Goal: Information Seeking & Learning: Find specific fact

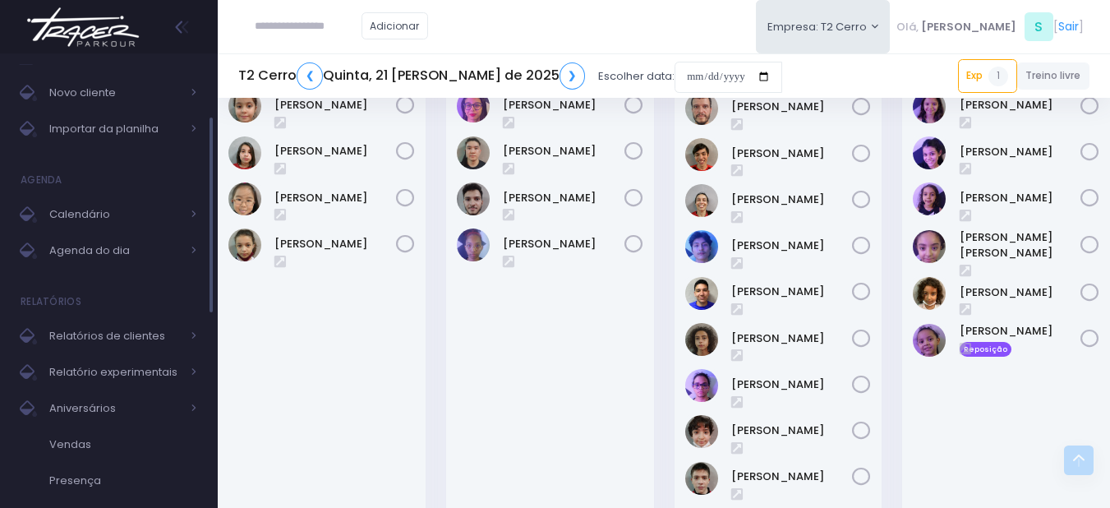
scroll to position [164, 0]
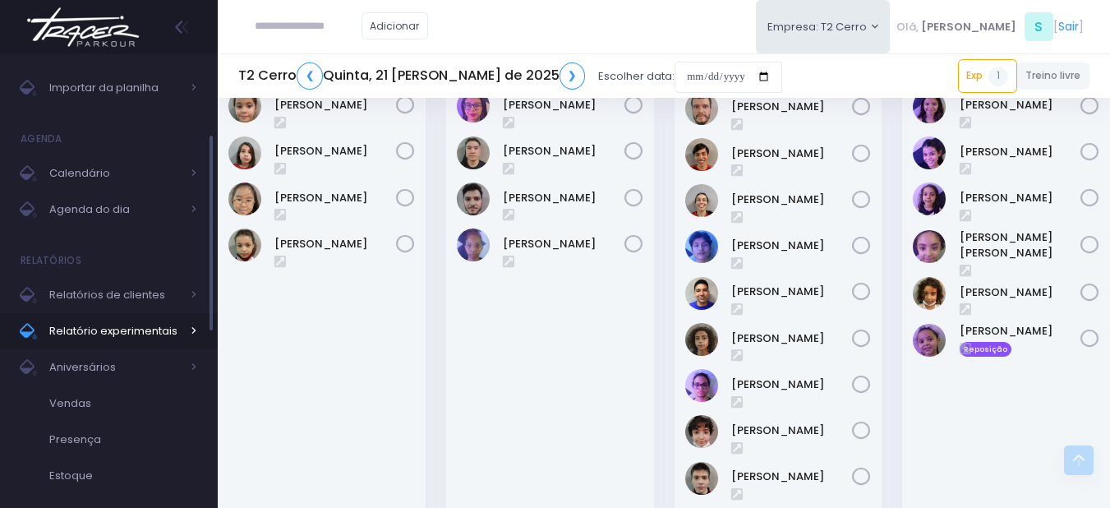
click at [115, 339] on span "Relatório experimentais" at bounding box center [114, 330] width 131 height 21
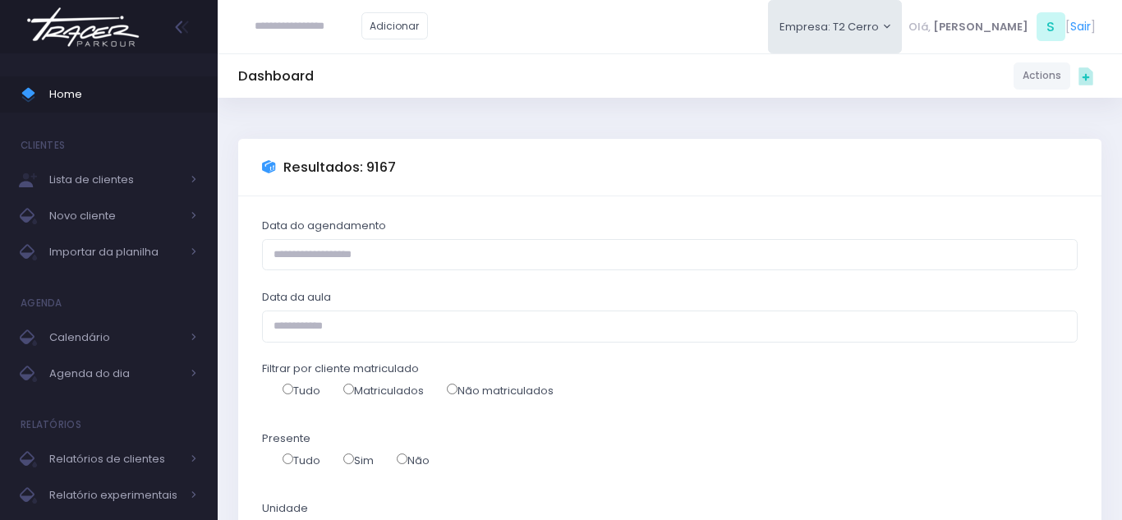
select select
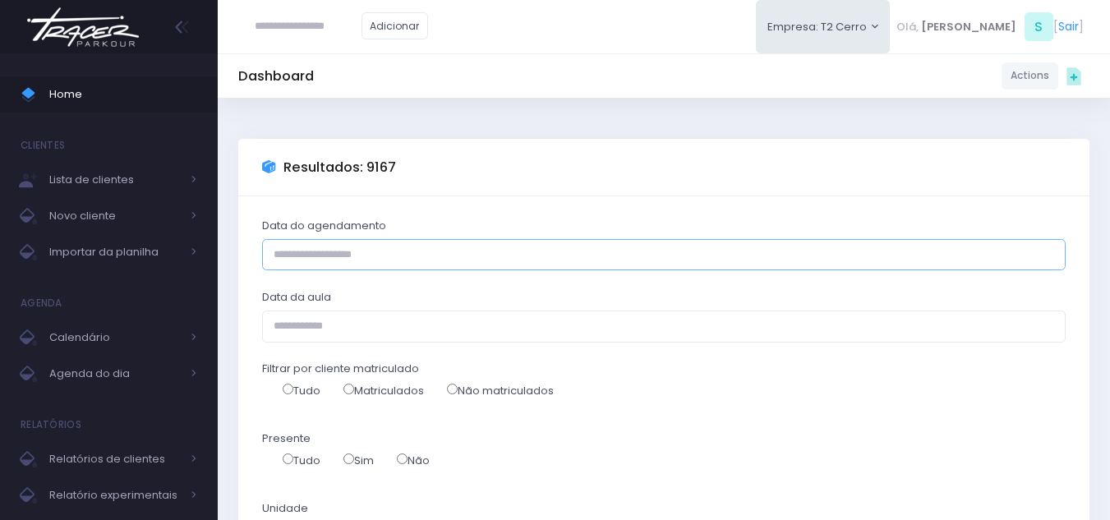
click at [376, 254] on input "Data do agendamento" at bounding box center [663, 254] width 803 height 31
click at [339, 334] on input "Data da aula" at bounding box center [663, 326] width 803 height 31
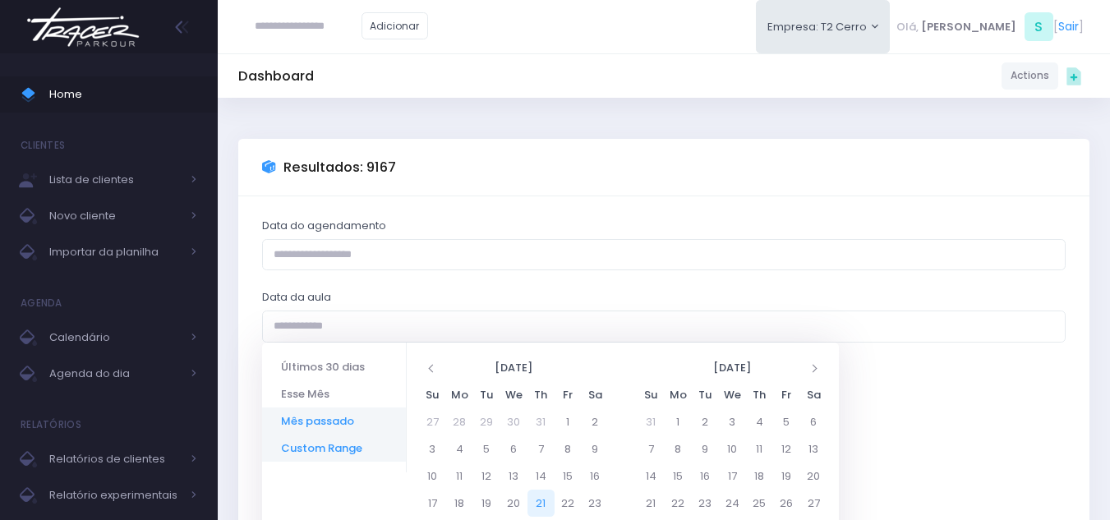
click at [309, 415] on li "Mês passado" at bounding box center [334, 420] width 144 height 27
type input "**********"
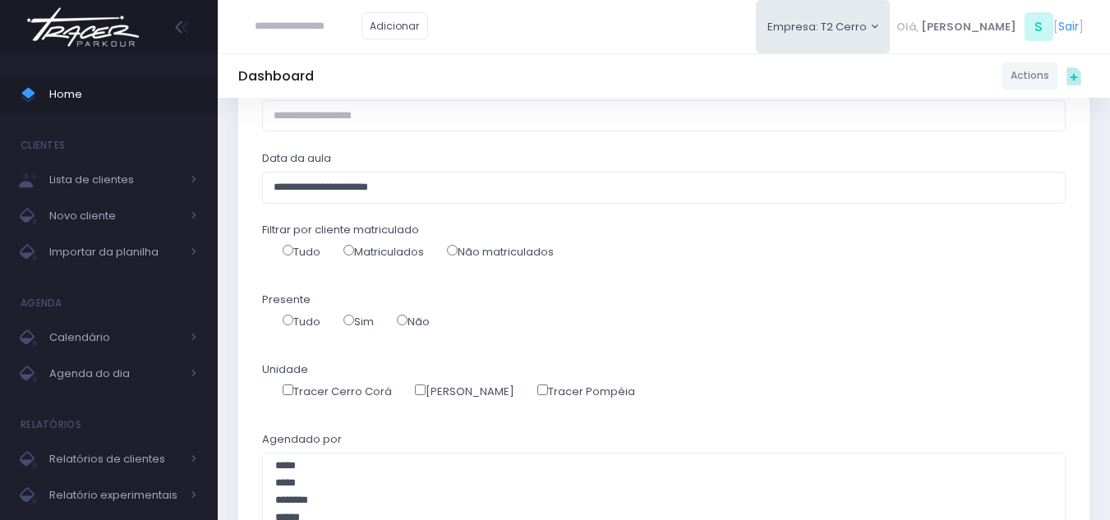
scroll to position [164, 0]
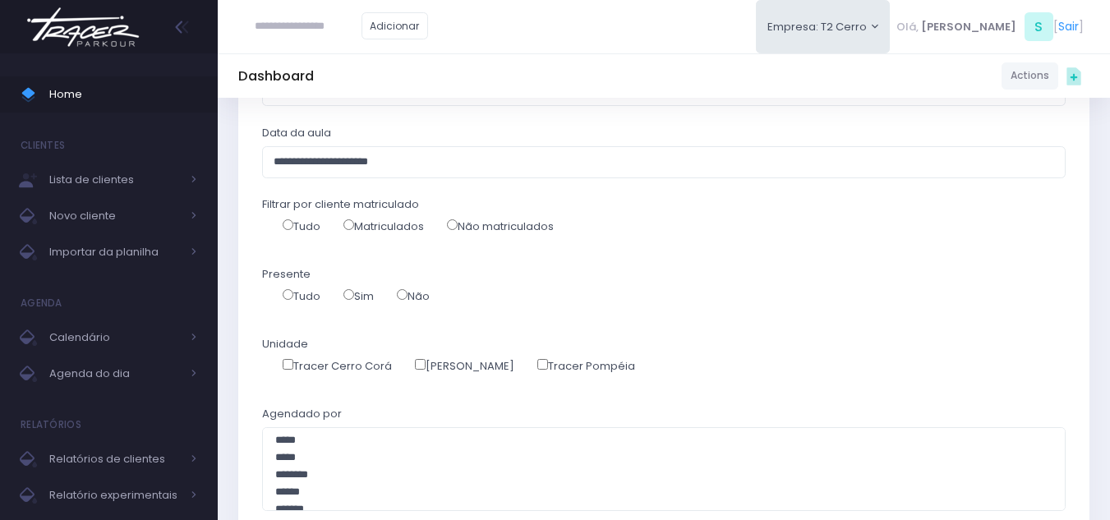
click at [536, 359] on div "Unidade Tracer Cerro Corá Tracer Santana Tracer Pompéia" at bounding box center [663, 361] width 803 height 51
drag, startPoint x: 305, startPoint y: 361, endPoint x: 316, endPoint y: 364, distance: 11.8
click at [304, 361] on label "Tracer Cerro Corá" at bounding box center [337, 366] width 109 height 16
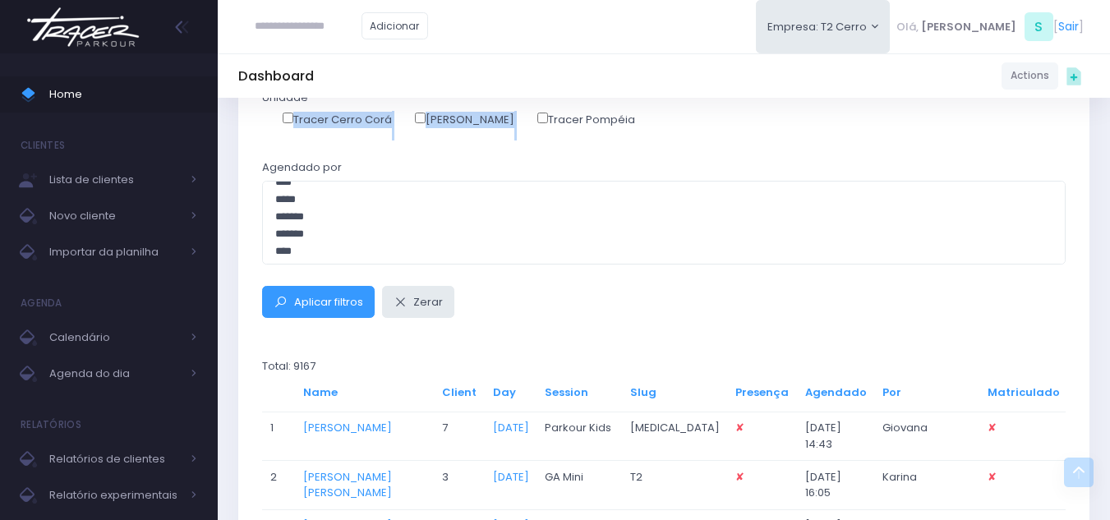
scroll to position [246, 0]
select select "**"
click at [313, 246] on option "*****" at bounding box center [658, 244] width 768 height 17
click at [315, 310] on button "Aplicar filtros" at bounding box center [318, 301] width 113 height 31
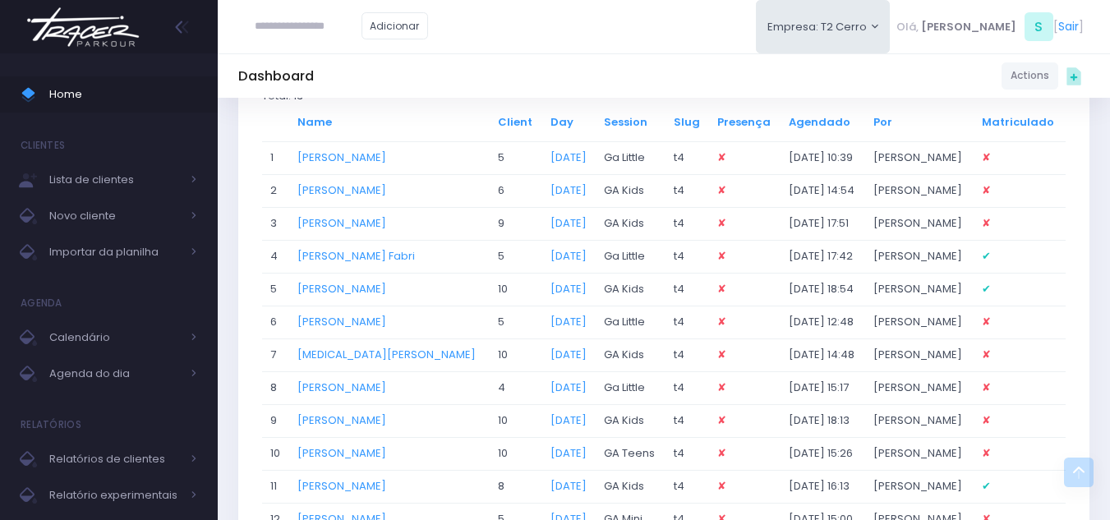
scroll to position [657, 0]
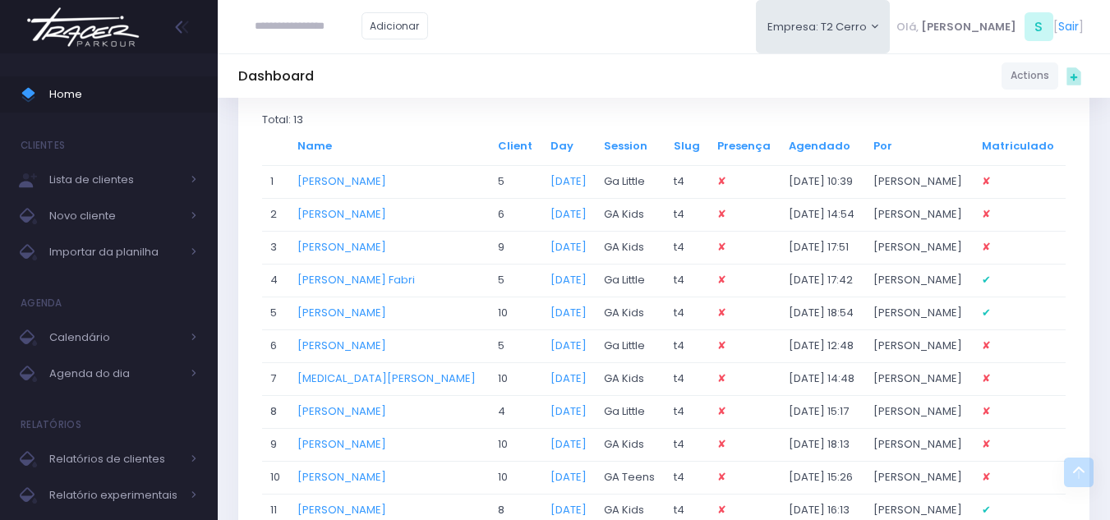
click at [281, 147] on th at bounding box center [275, 146] width 27 height 38
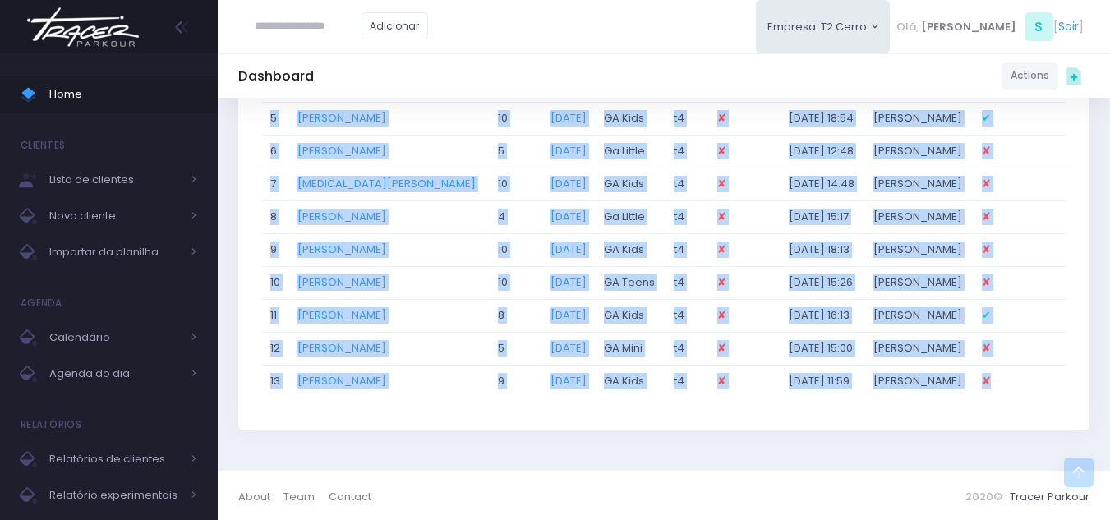
scroll to position [856, 0]
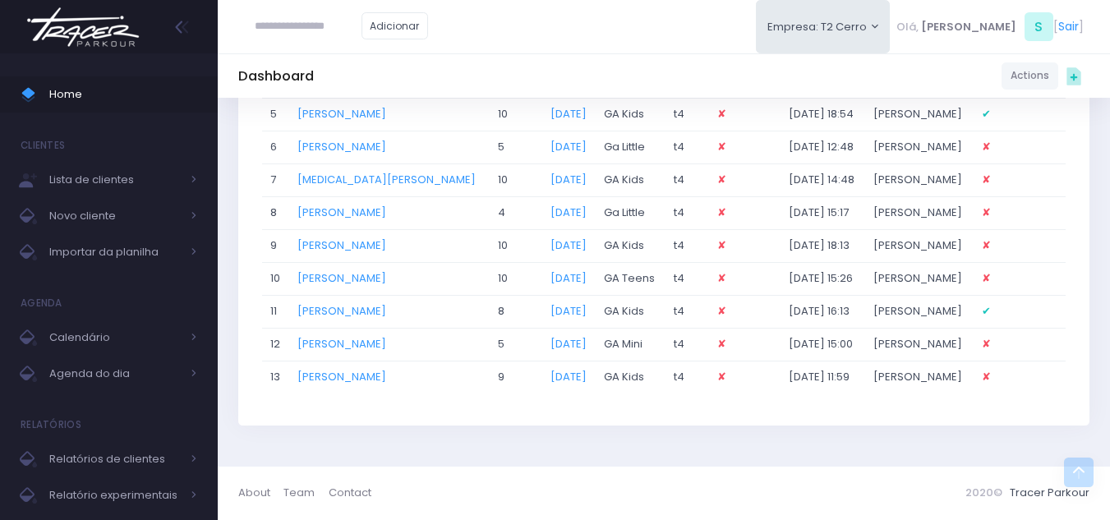
copy div
drag, startPoint x: 258, startPoint y: 168, endPoint x: 963, endPoint y: 208, distance: 706.1
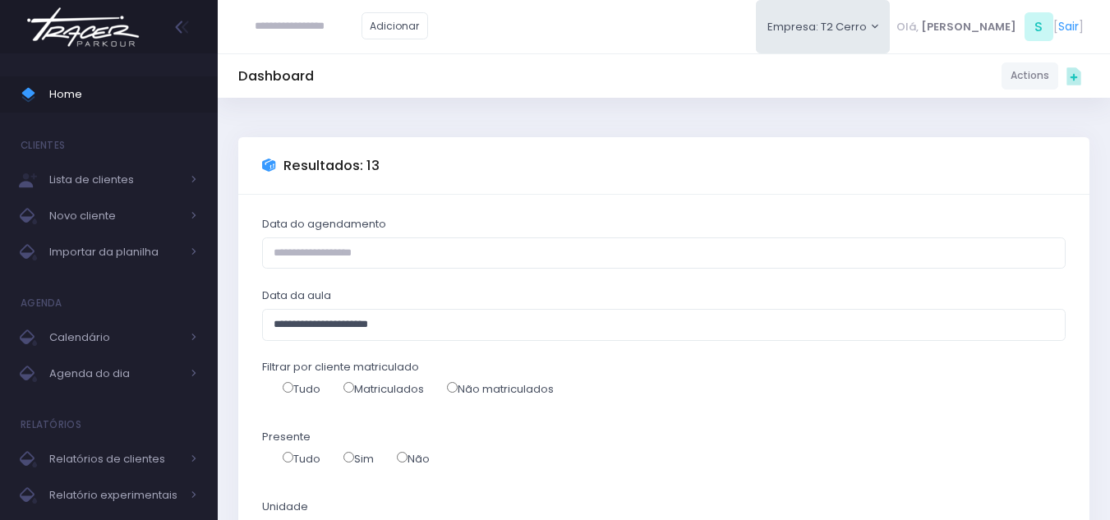
scroll to position [0, 0]
click at [504, 329] on input "**********" at bounding box center [663, 326] width 803 height 31
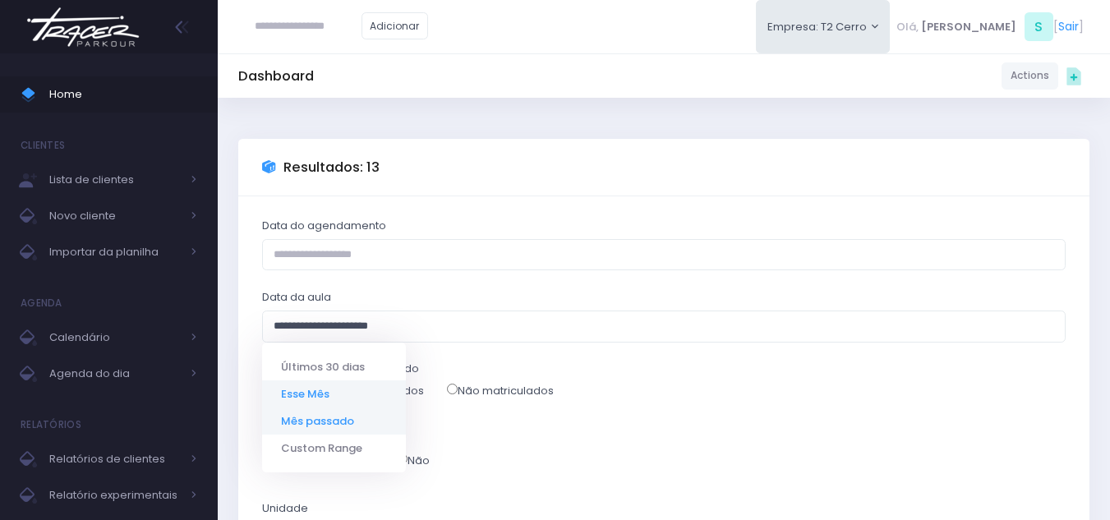
drag, startPoint x: 366, startPoint y: 389, endPoint x: 456, endPoint y: 404, distance: 90.8
click at [366, 389] on li "Esse Mês" at bounding box center [334, 393] width 144 height 27
type input "**********"
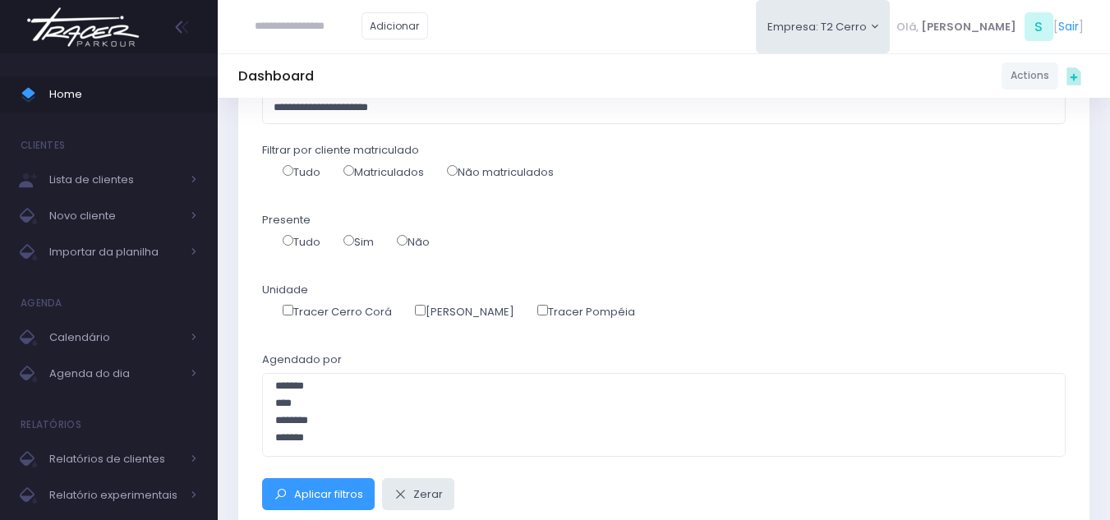
scroll to position [246, 0]
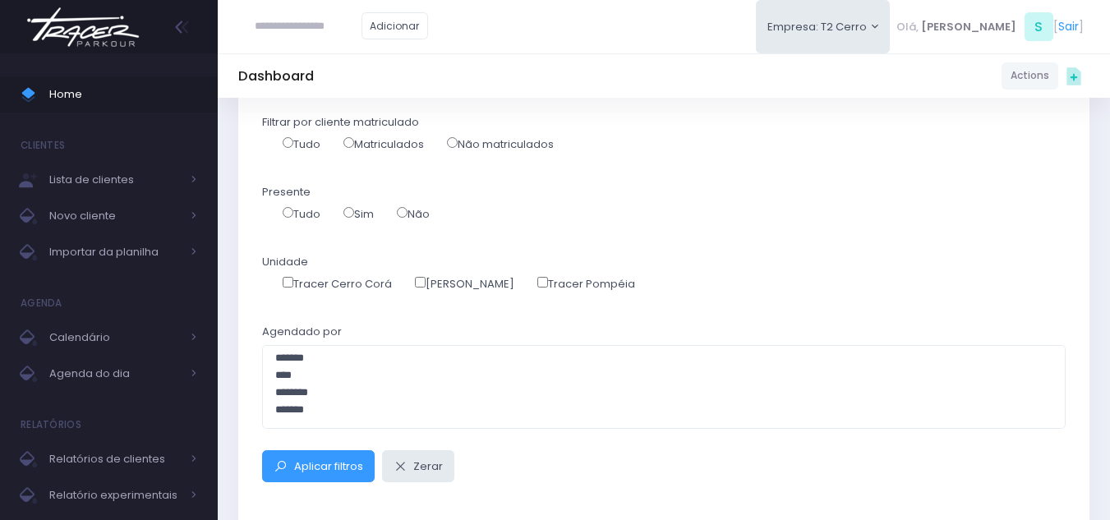
click at [452, 283] on label "Tracer Santana" at bounding box center [464, 284] width 99 height 16
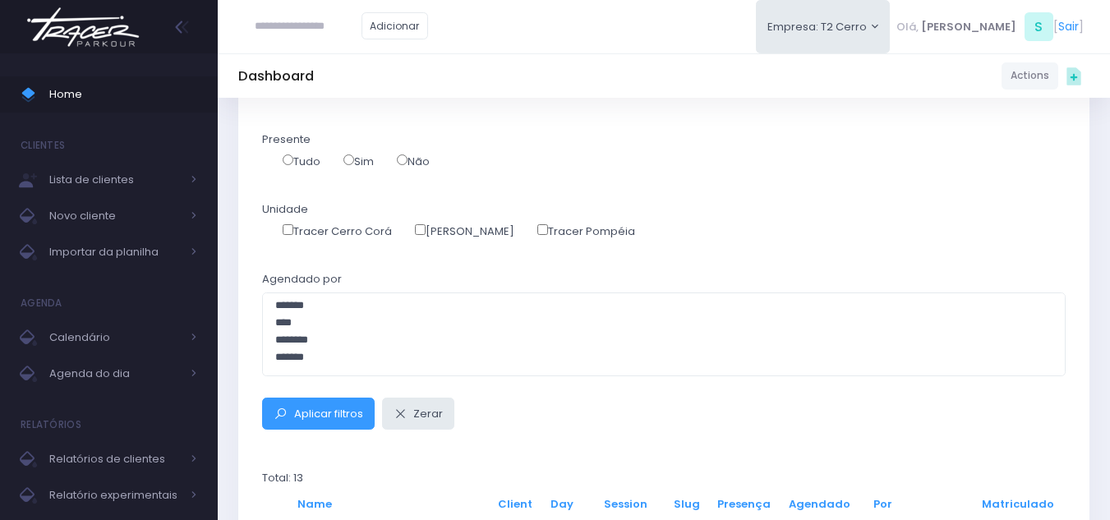
scroll to position [411, 0]
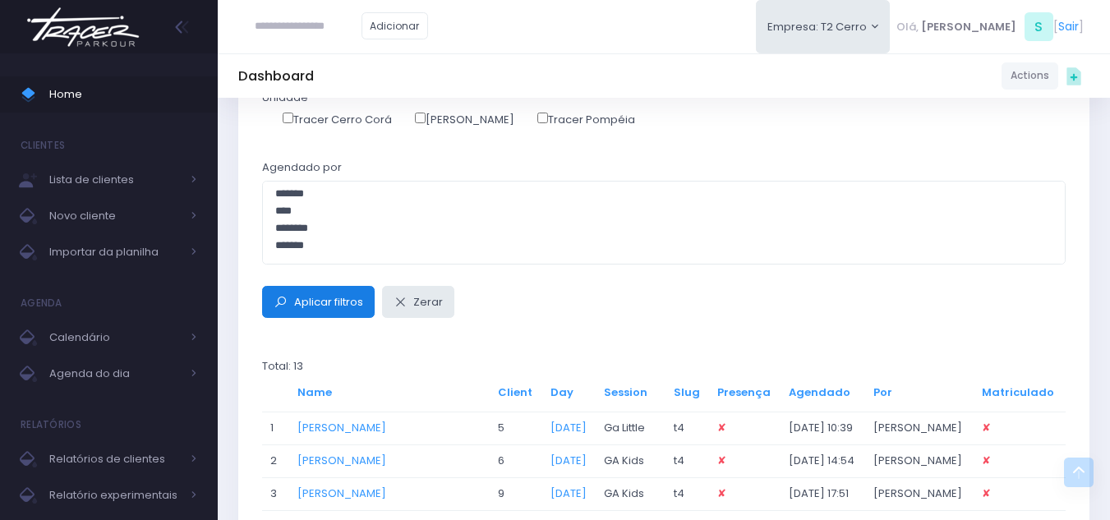
click at [329, 304] on span "Aplicar filtros" at bounding box center [328, 302] width 69 height 16
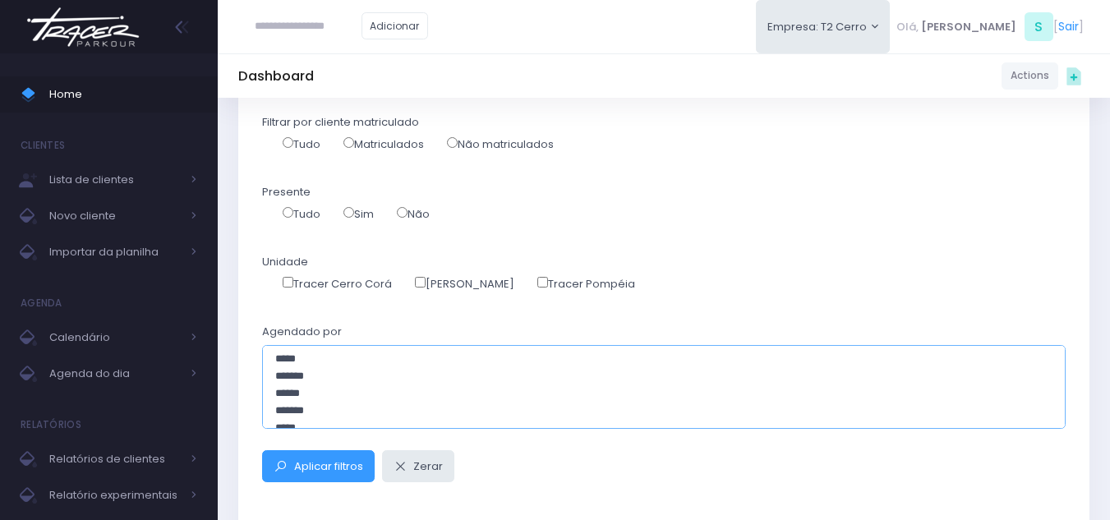
scroll to position [328, 0]
drag, startPoint x: 320, startPoint y: 358, endPoint x: 320, endPoint y: 411, distance: 52.6
select select "**"
click at [320, 411] on select "***** ***** ******** ****** ******* ****** ******* ******* ******** *** **** **…" at bounding box center [663, 387] width 803 height 85
click at [326, 463] on span "Aplicar filtros" at bounding box center [328, 466] width 69 height 16
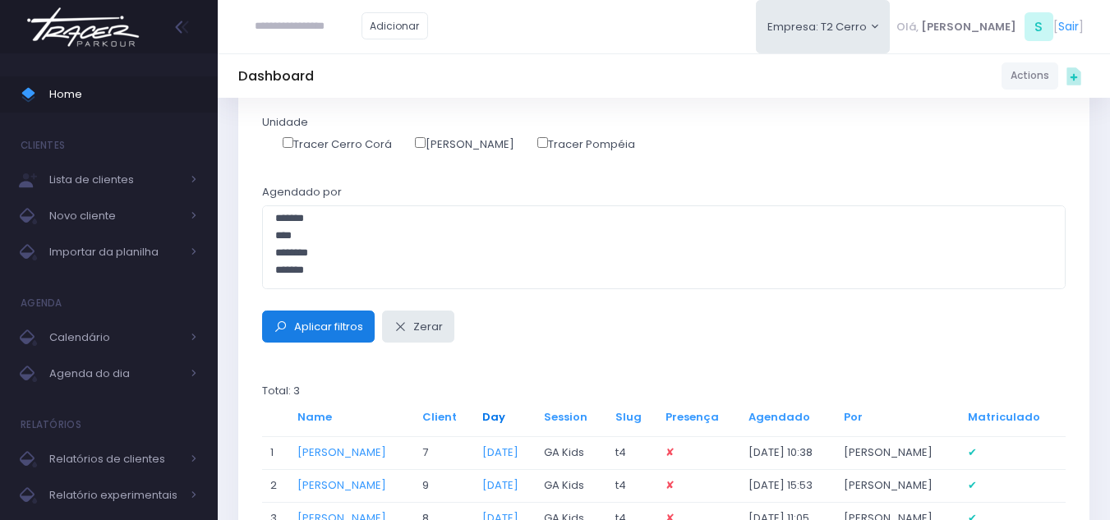
scroll to position [525, 0]
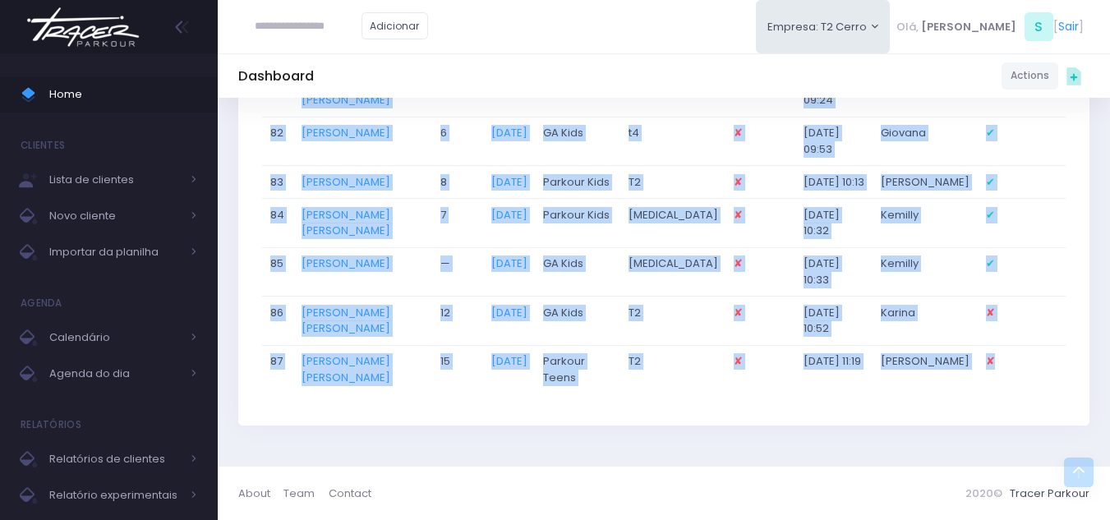
scroll to position [4666, 0]
copy div "Name Client Day Session Slug Presença Agendado Por Matriculado 1 Helena lua Bom…"
drag, startPoint x: 256, startPoint y: 177, endPoint x: 828, endPoint y: 559, distance: 687.9
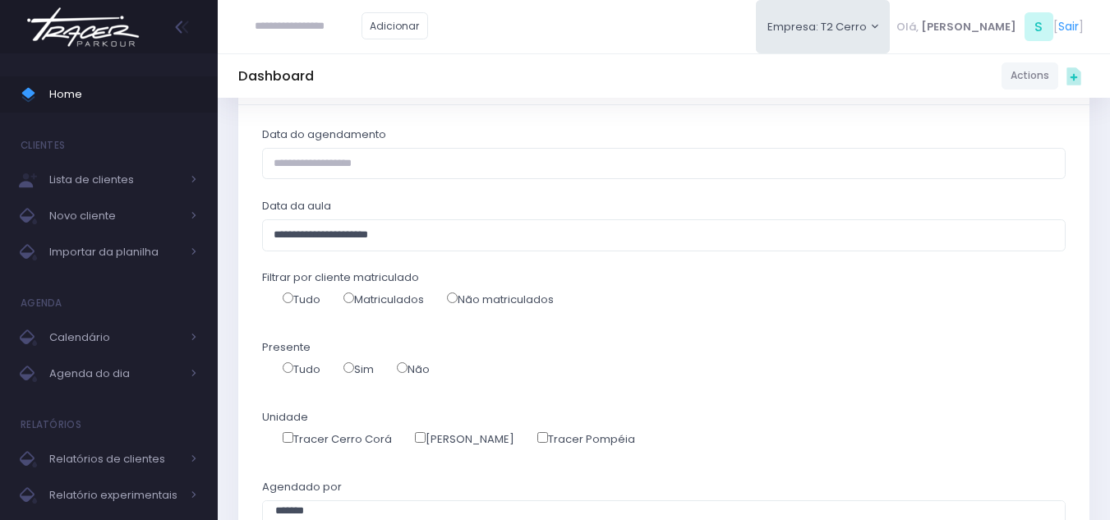
scroll to position [164, 0]
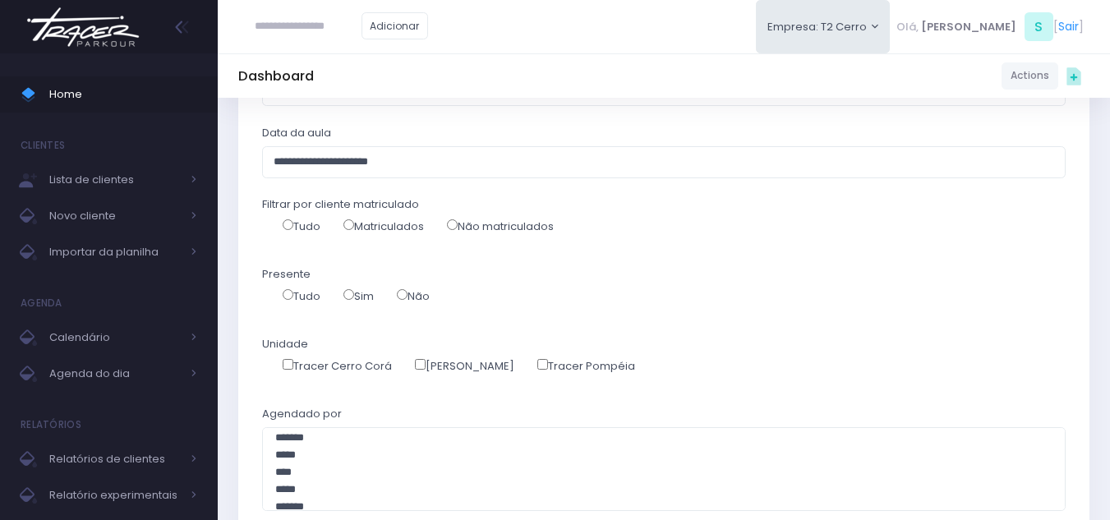
click at [363, 227] on label "Matriculados" at bounding box center [383, 227] width 81 height 16
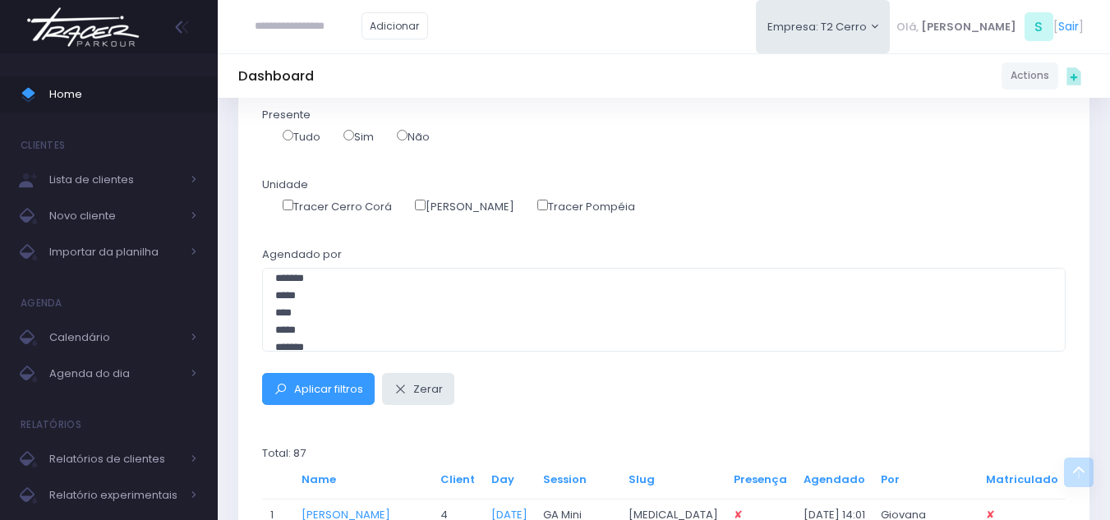
scroll to position [329, 0]
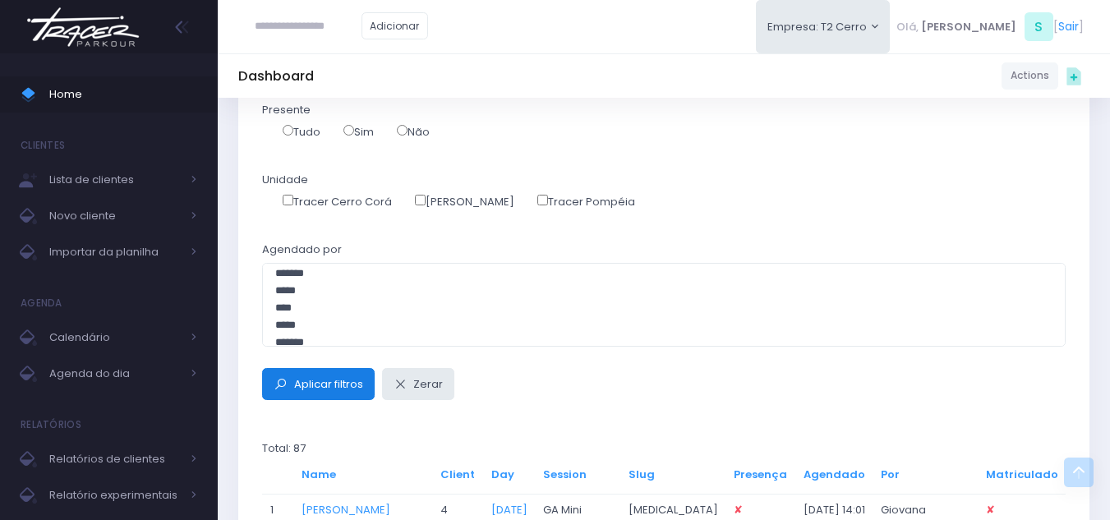
click at [329, 381] on span "Aplicar filtros" at bounding box center [328, 384] width 69 height 16
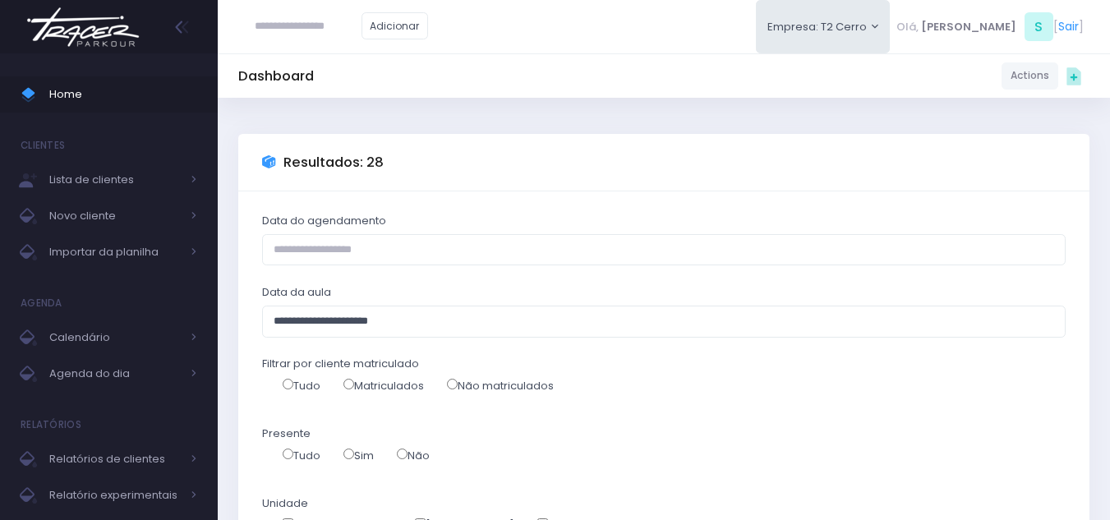
scroll to position [329, 0]
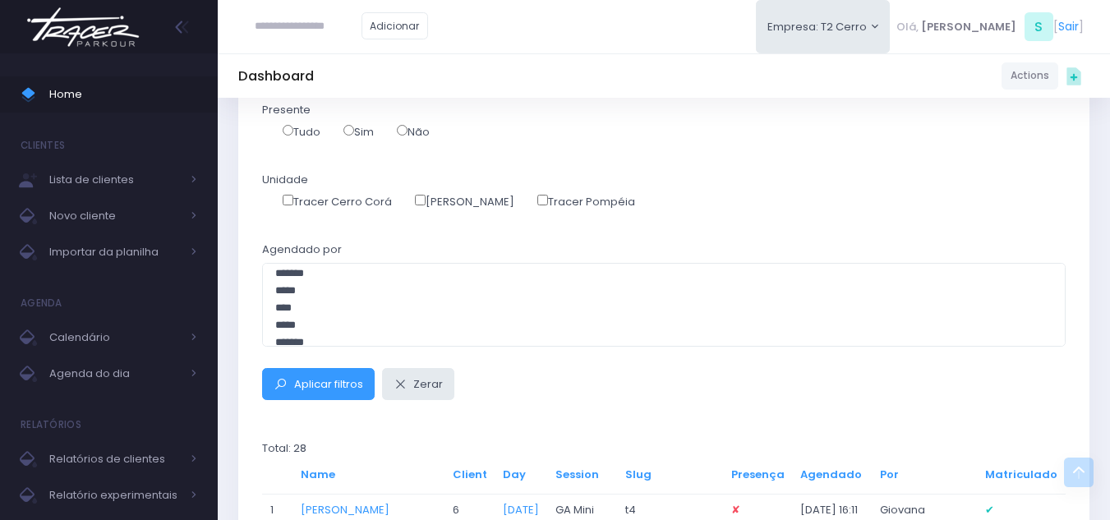
click at [285, 30] on input "text" at bounding box center [308, 26] width 107 height 31
type input "**********"
click input "submit" at bounding box center [0, 0] width 0 height 0
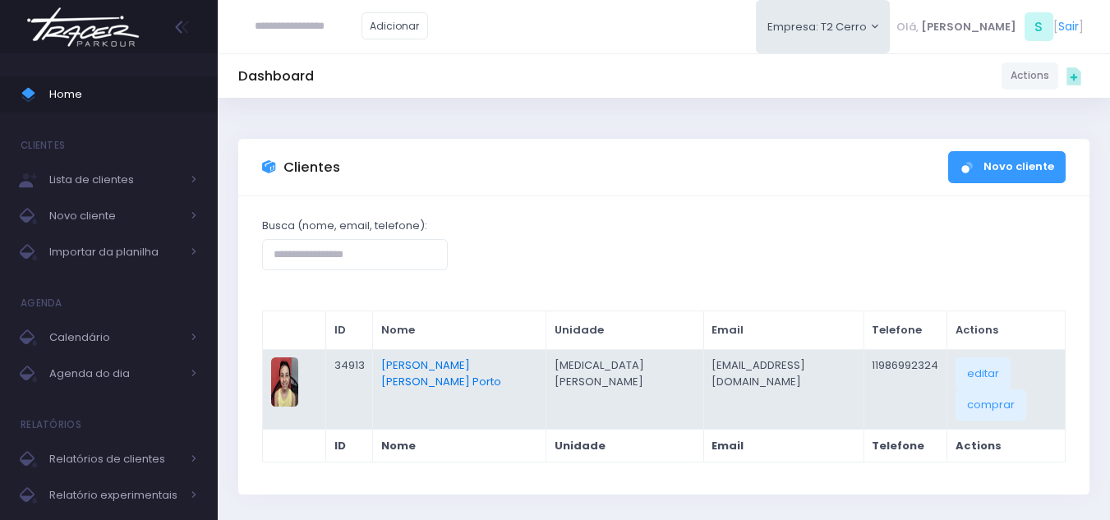
click at [442, 363] on link "[PERSON_NAME] [PERSON_NAME] Porto" at bounding box center [441, 373] width 120 height 32
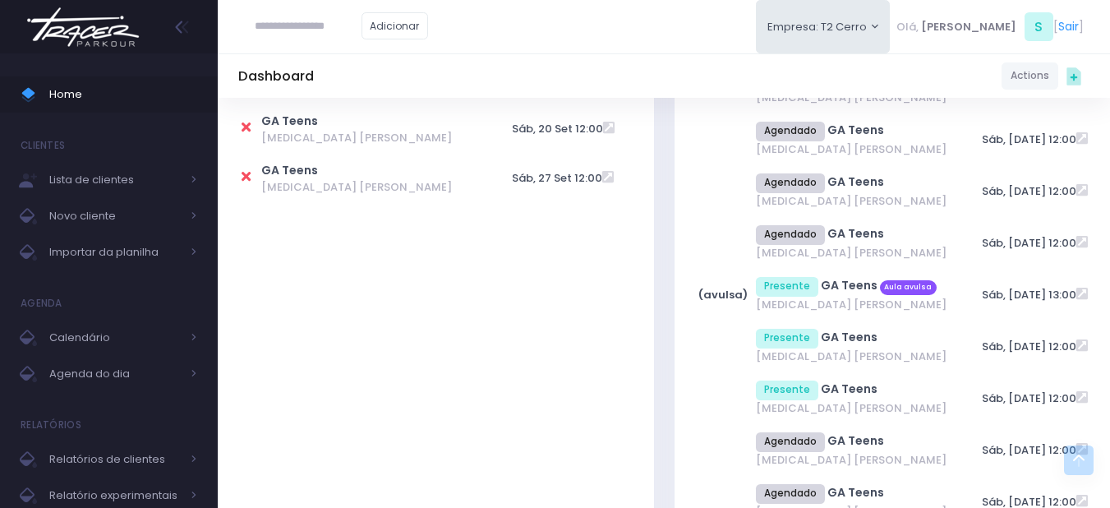
scroll to position [246, 0]
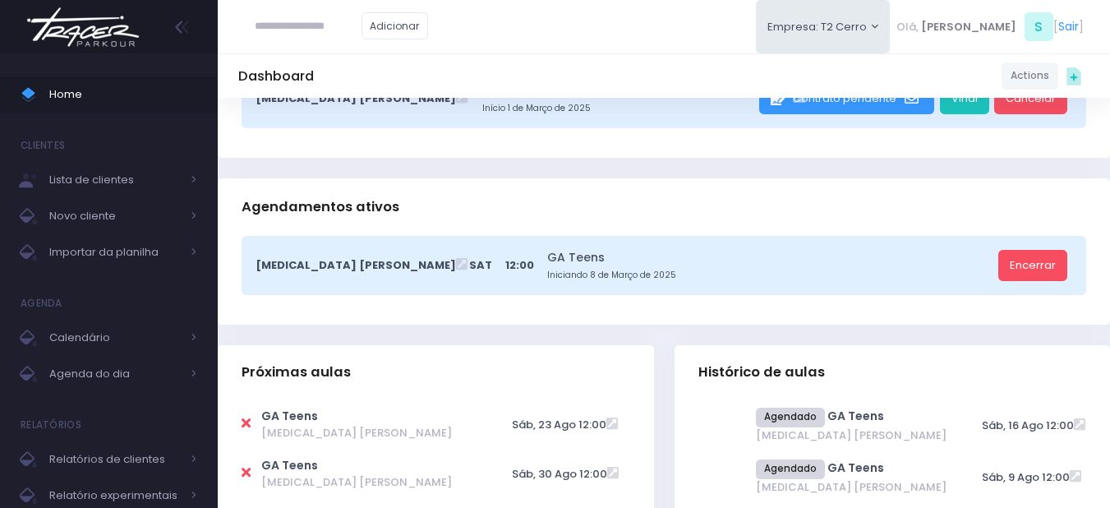
click at [308, 22] on input "text" at bounding box center [308, 26] width 107 height 31
type input "**********"
click input "submit" at bounding box center [0, 0] width 0 height 0
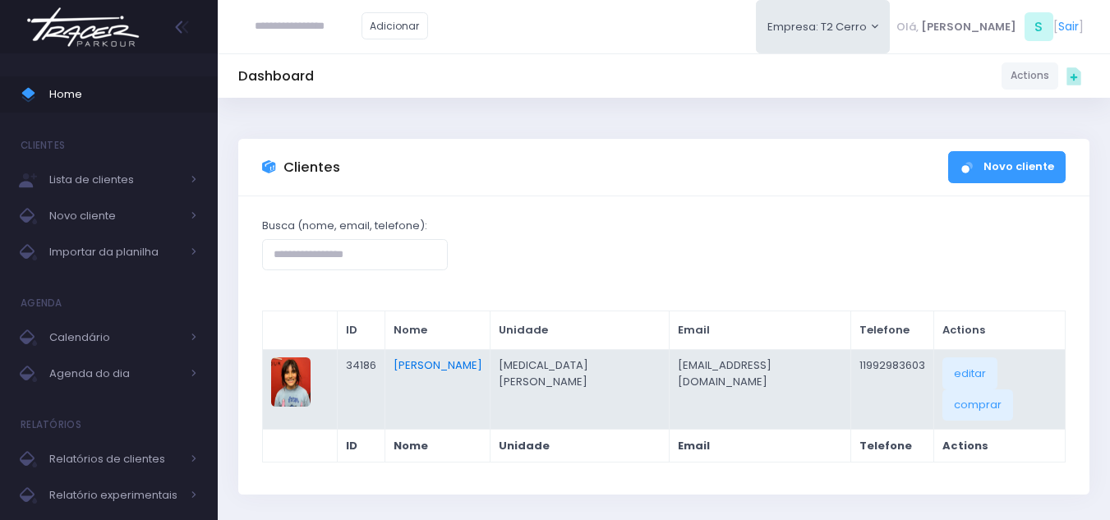
click at [463, 365] on link "[PERSON_NAME]" at bounding box center [438, 365] width 89 height 16
